Goal: Ask a question

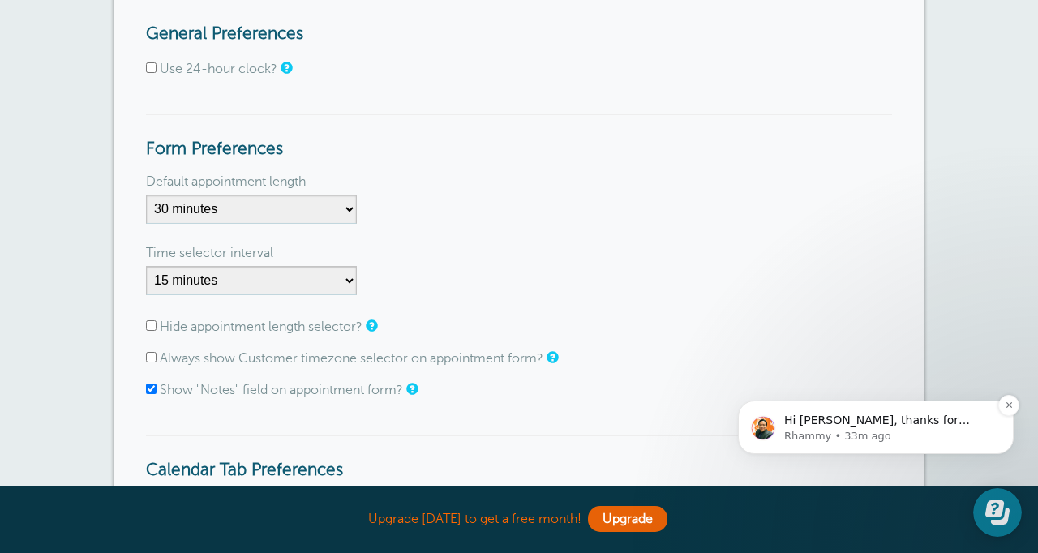
click at [893, 428] on div "Hi Angela, thanks for reaching out! You can now include URLs and links in your …" at bounding box center [889, 420] width 214 height 21
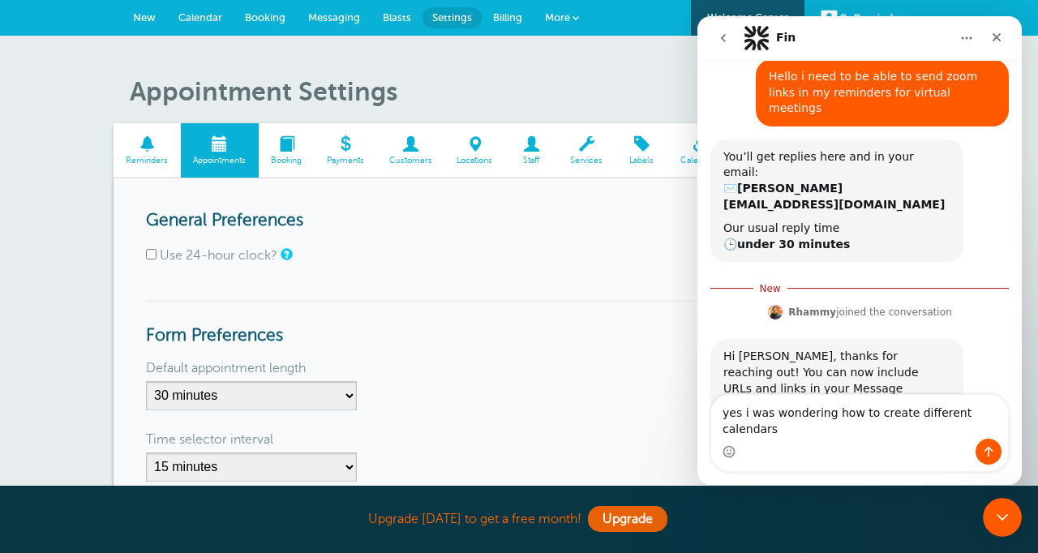
scroll to position [81, 0]
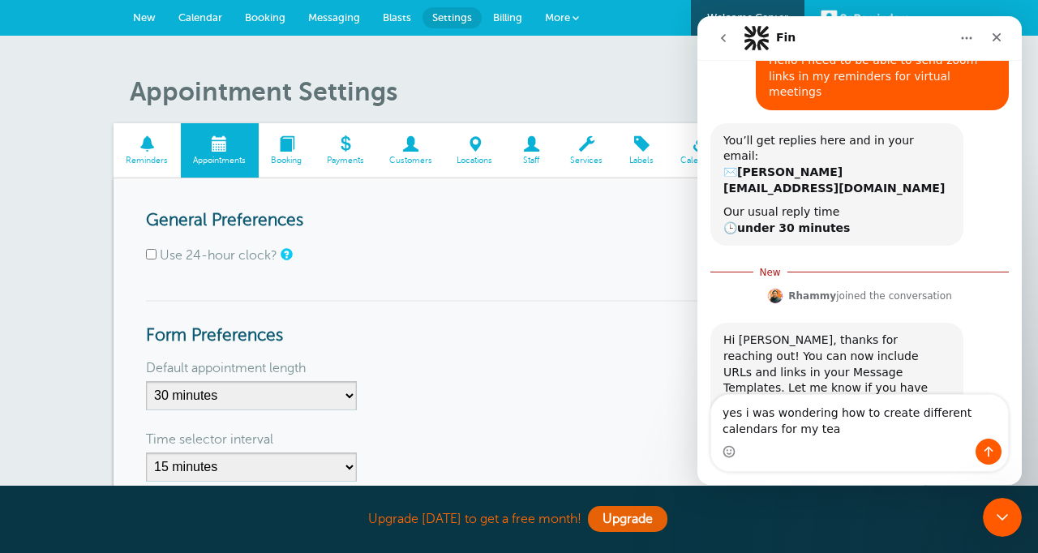
type textarea "yes i was wondering how to create different calendars for my team"
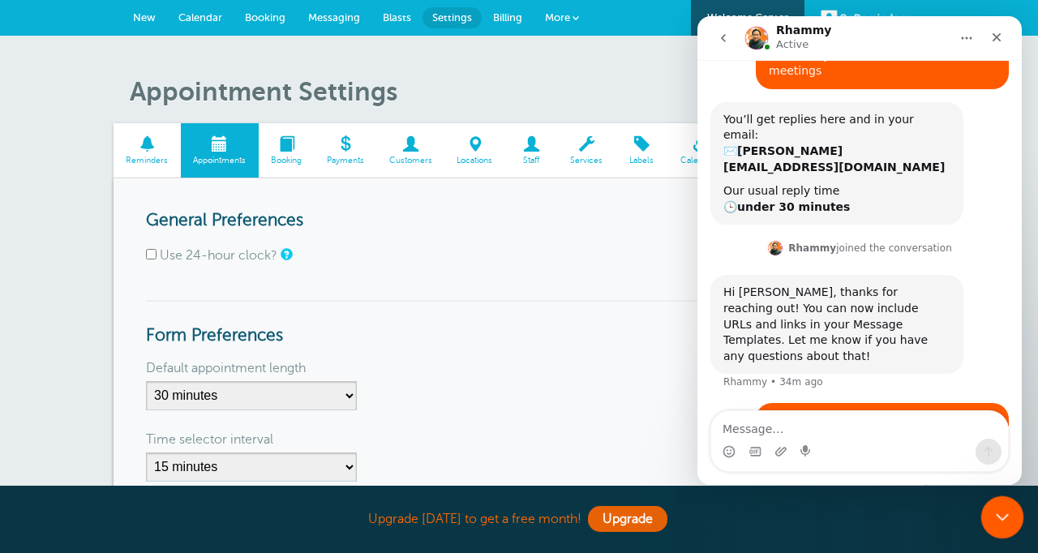
click at [1006, 525] on div "Close Intercom Messenger" at bounding box center [999, 514] width 39 height 39
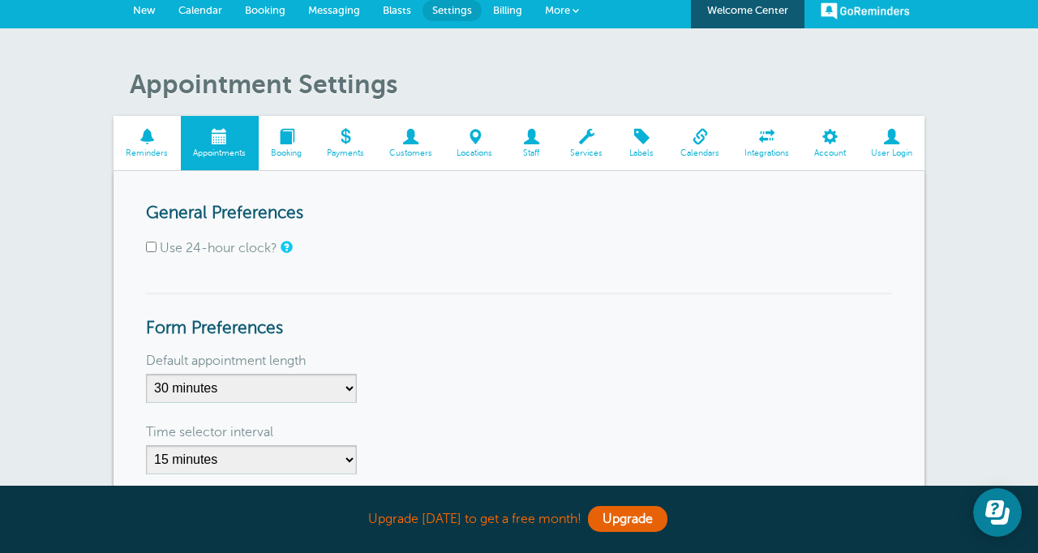
scroll to position [0, 0]
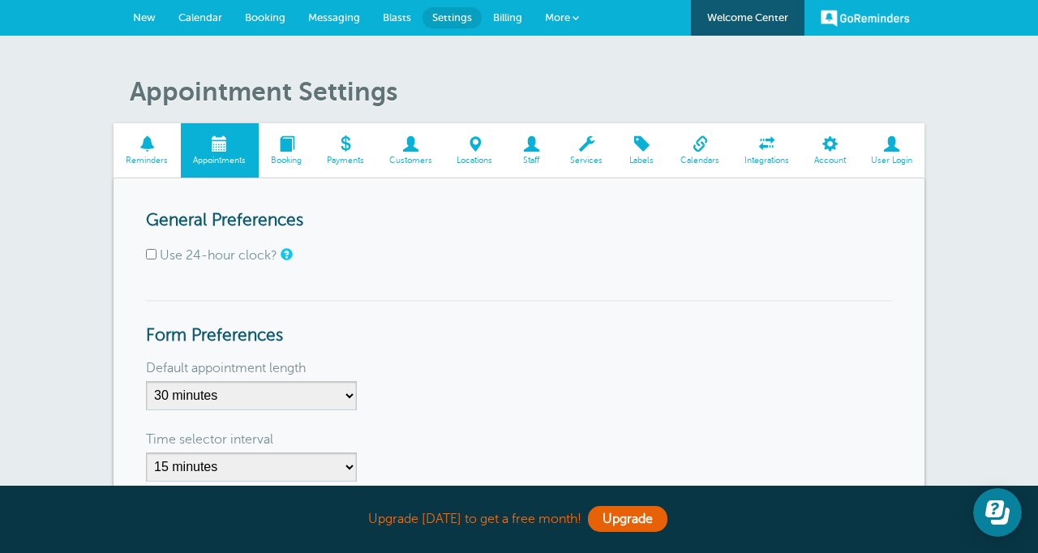
click at [691, 157] on span "Calendars" at bounding box center [700, 161] width 48 height 10
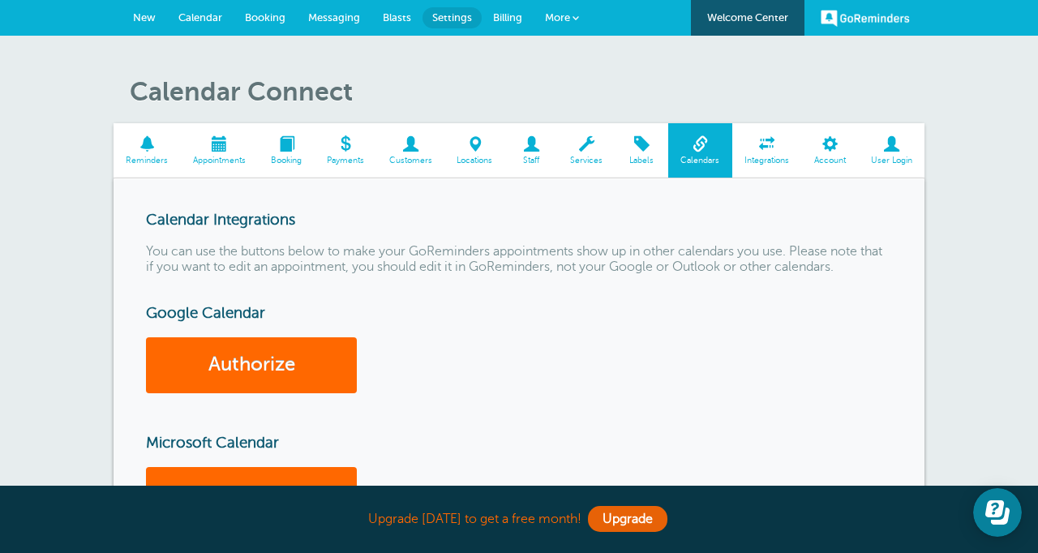
click at [343, 13] on span "Messaging" at bounding box center [334, 17] width 52 height 12
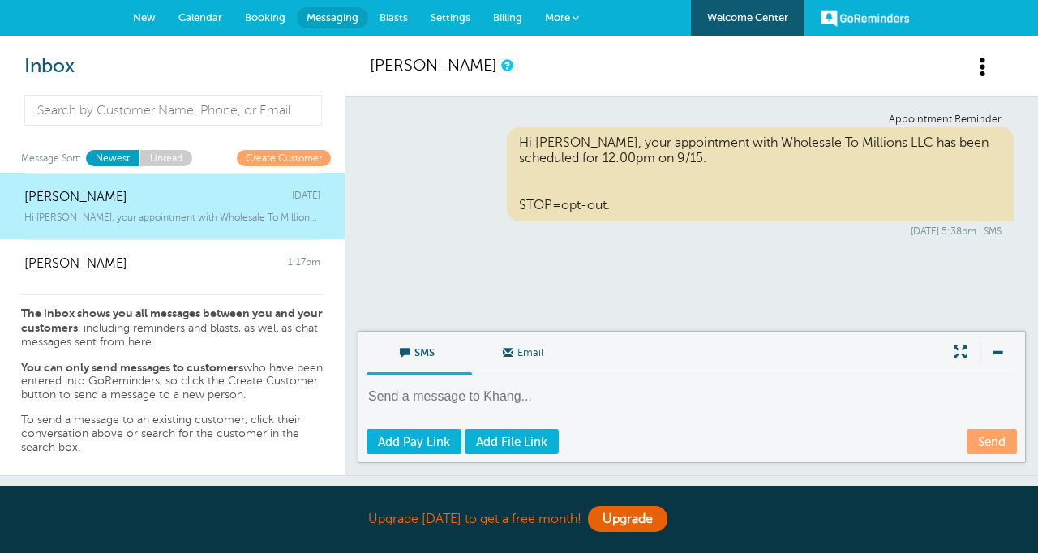
click at [579, 15] on link "More" at bounding box center [562, 18] width 57 height 36
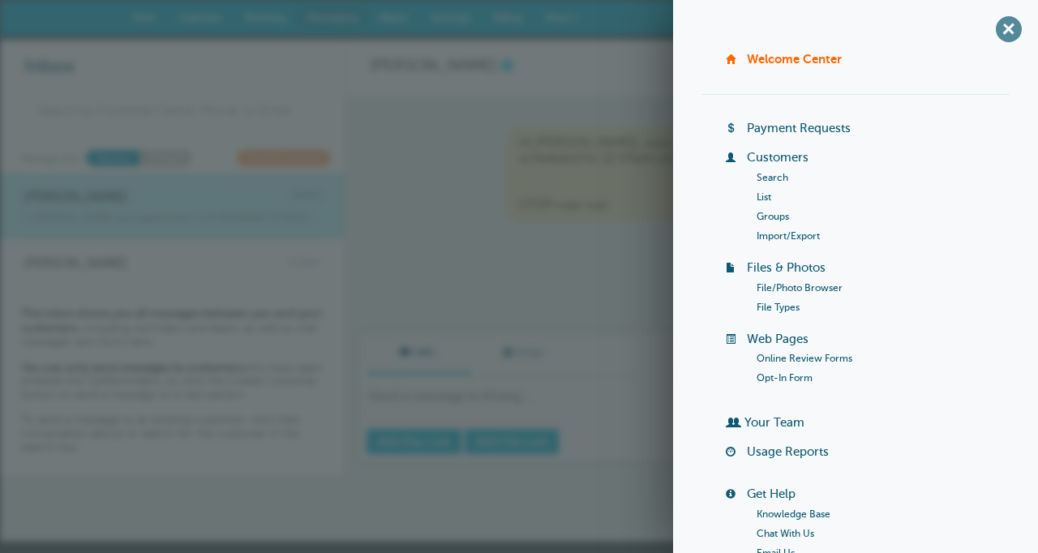
click at [1016, 25] on span "+" at bounding box center [1008, 29] width 36 height 36
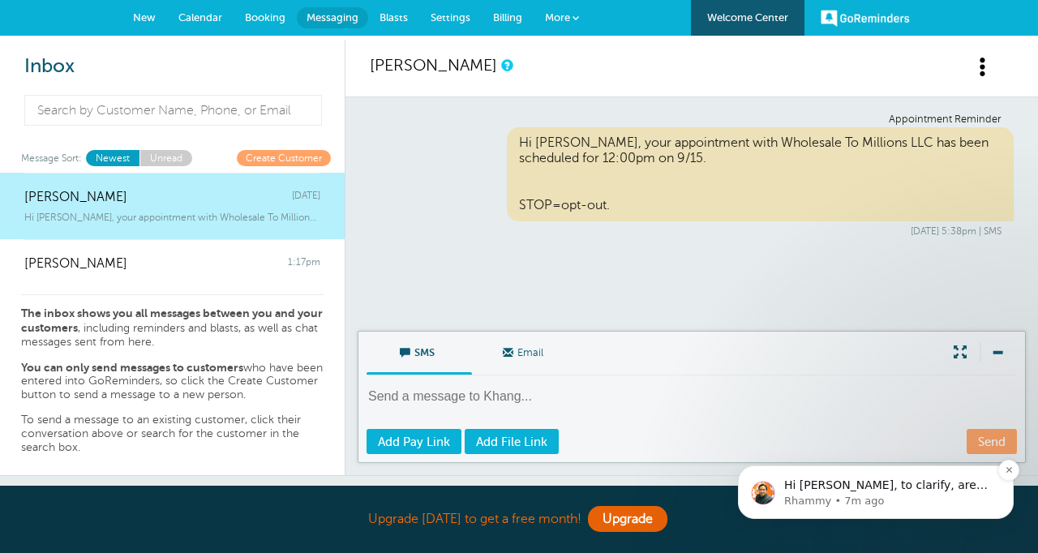
click at [913, 489] on p "Hi [PERSON_NAME], to clarify, are you looking to have each staff member with th…" at bounding box center [888, 486] width 209 height 16
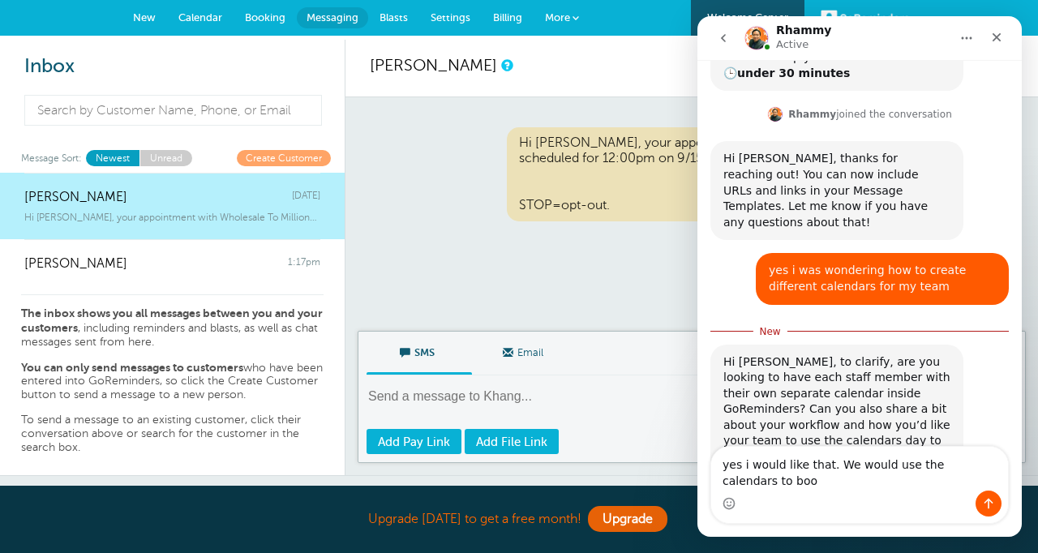
scroll to position [237, 0]
click at [890, 480] on textarea "yes i would like that. We would use the calendars to book virtual sales calls w…" at bounding box center [859, 469] width 297 height 44
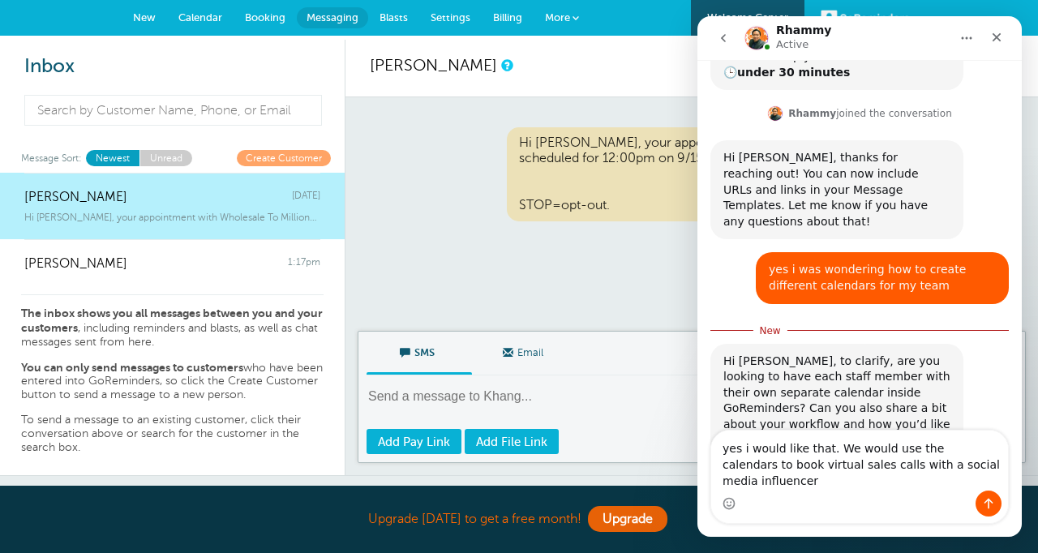
type textarea "yes i would like that. We would use the calendars to book virtual sales calls w…"
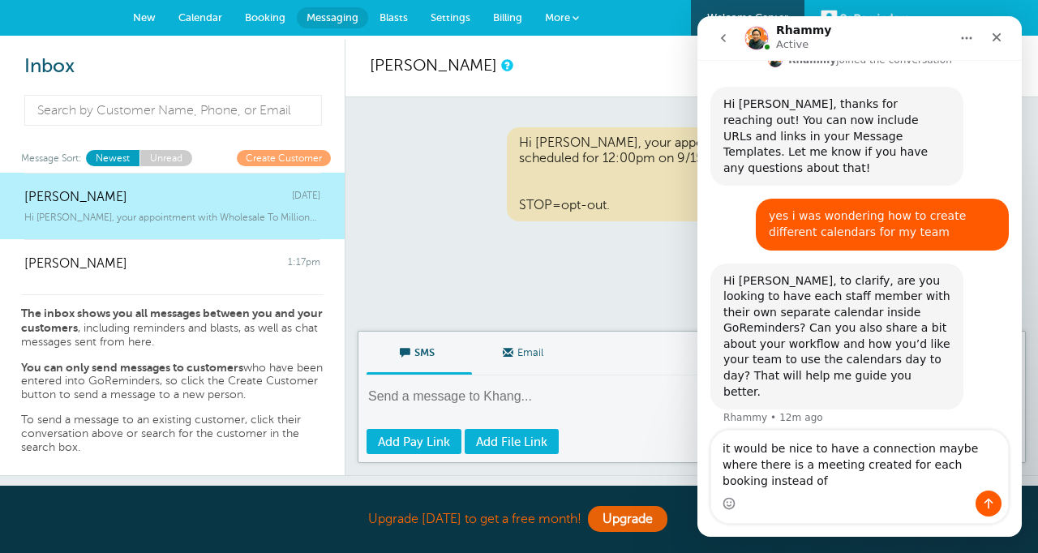
scroll to position [307, 0]
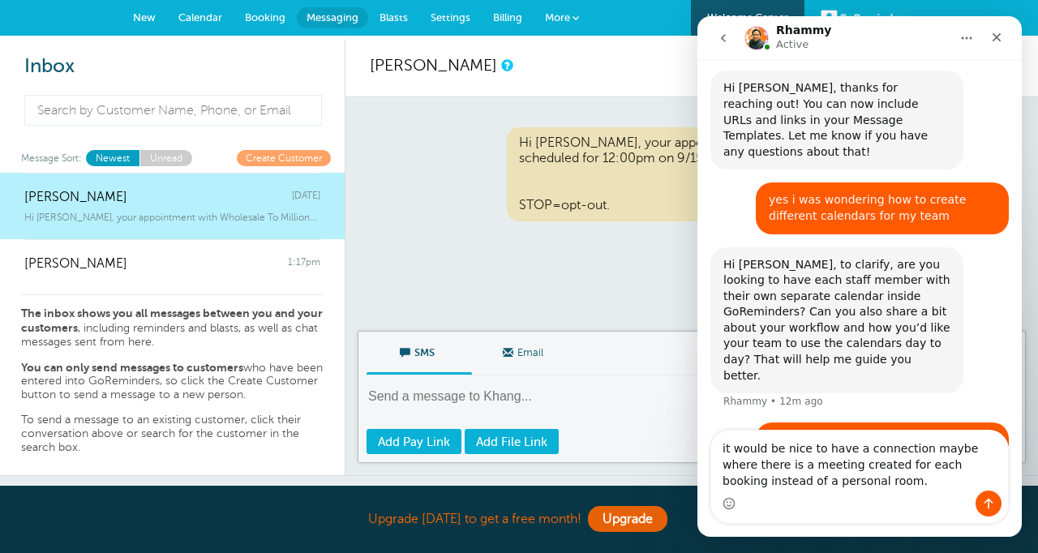
type textarea "it would be nice to have a connection maybe where there is a meeting created fo…"
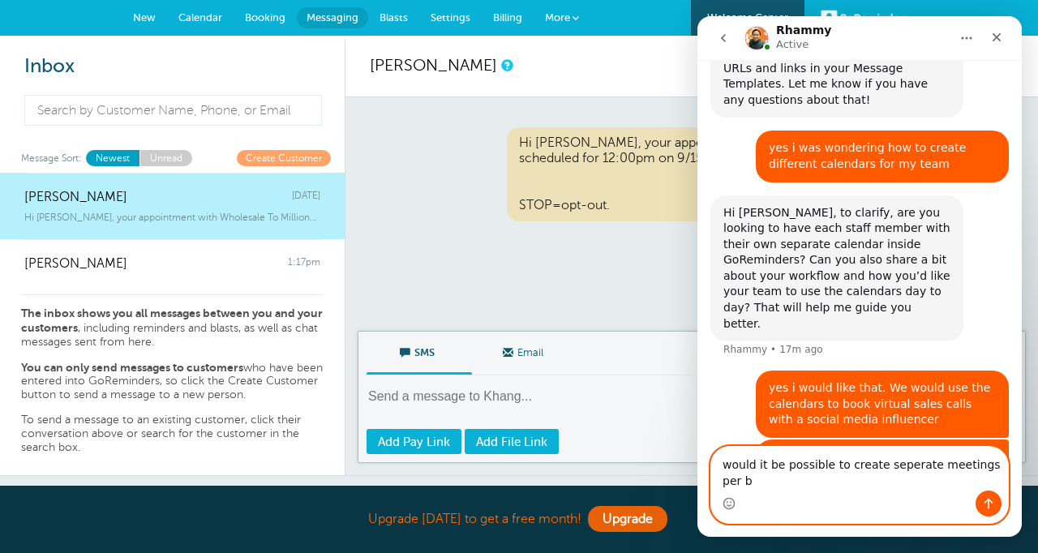
scroll to position [375, 0]
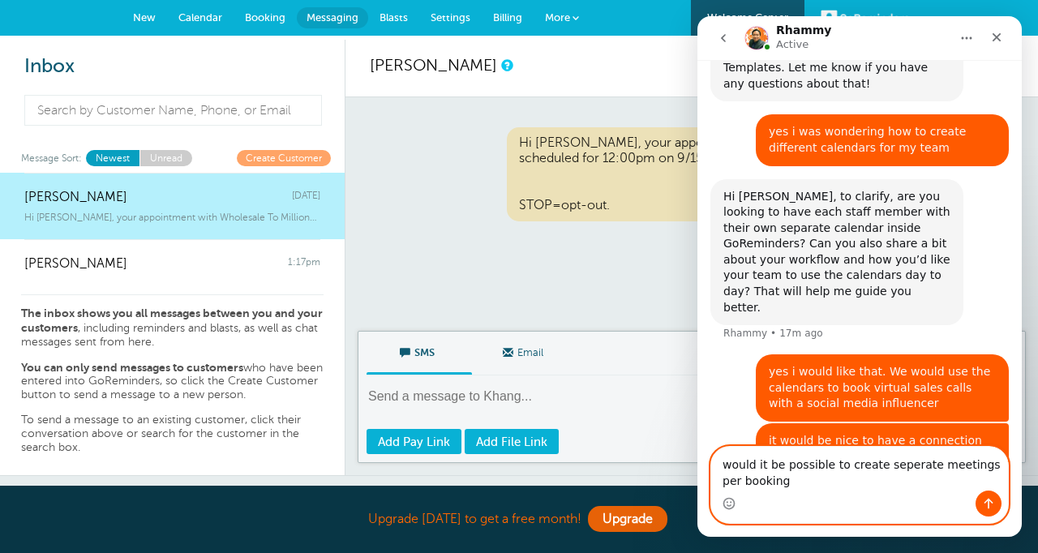
type textarea "would it be possible to create seperate meetings per booking"
drag, startPoint x: 789, startPoint y: 479, endPoint x: 713, endPoint y: 453, distance: 80.5
click at [713, 454] on textarea "would it be possible to create seperate meetings per booking" at bounding box center [859, 469] width 297 height 44
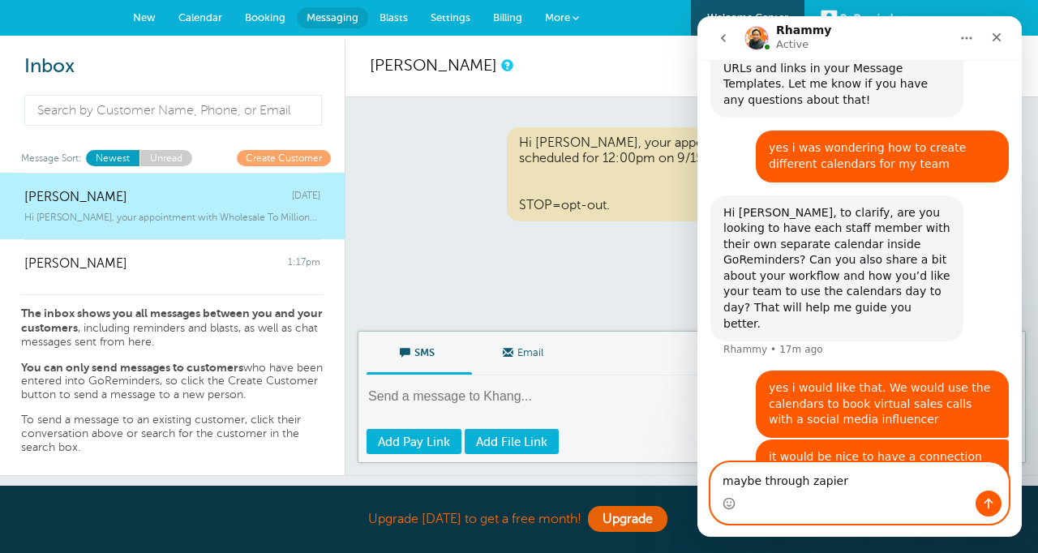
type textarea "maybe through zapier"
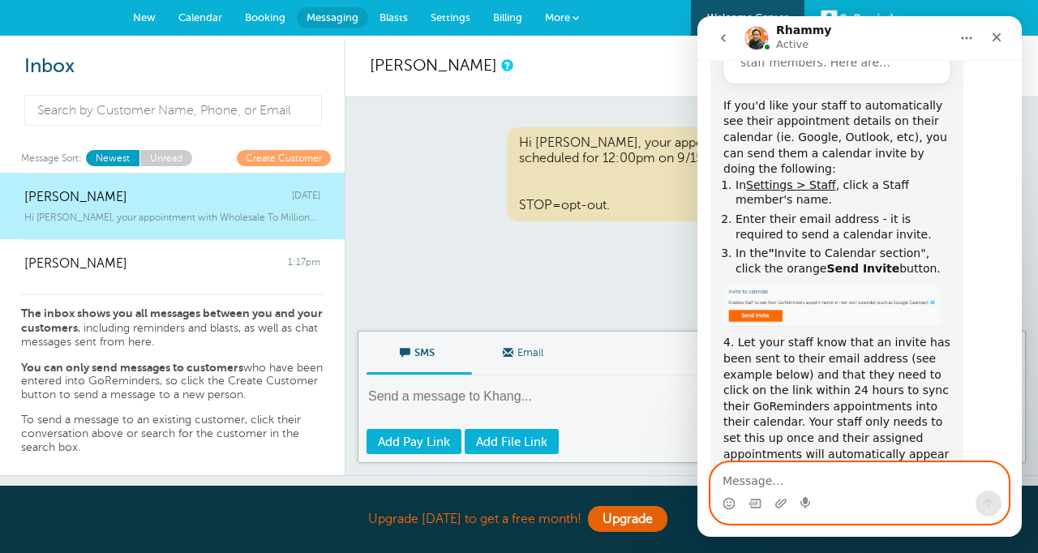
scroll to position [1254, 0]
